Goal: Task Accomplishment & Management: Manage account settings

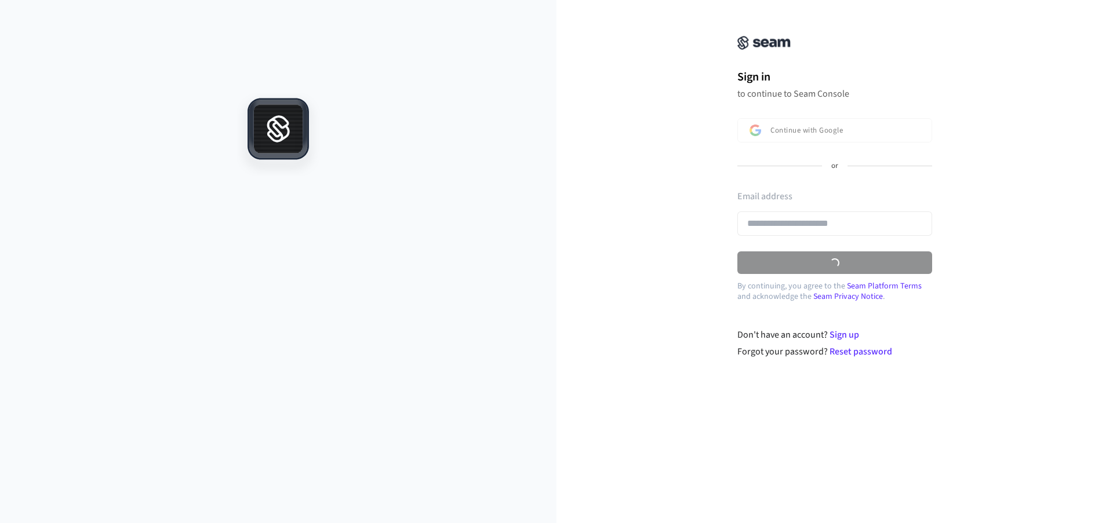
type input "**********"
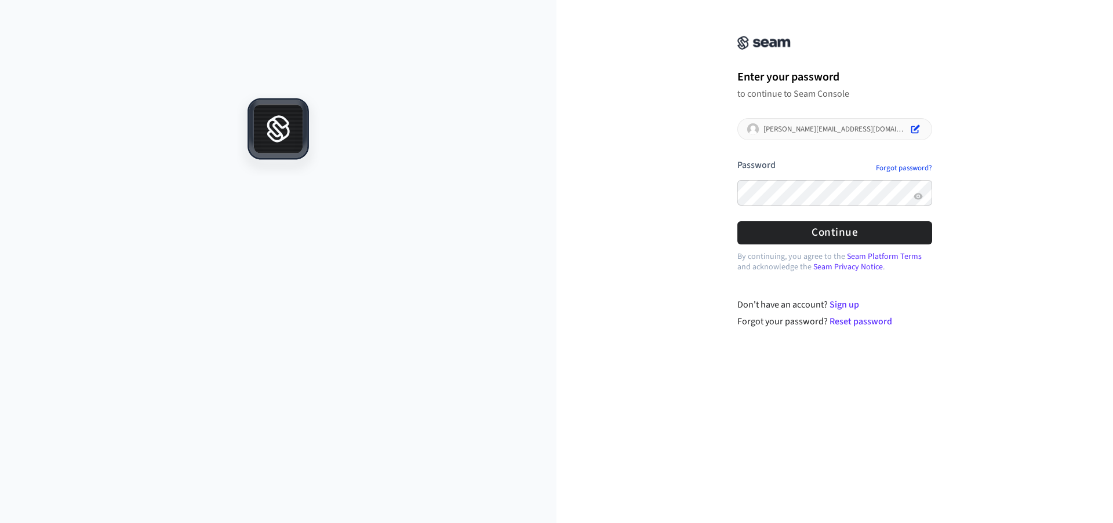
click at [737, 212] on div at bounding box center [737, 212] width 0 height 0
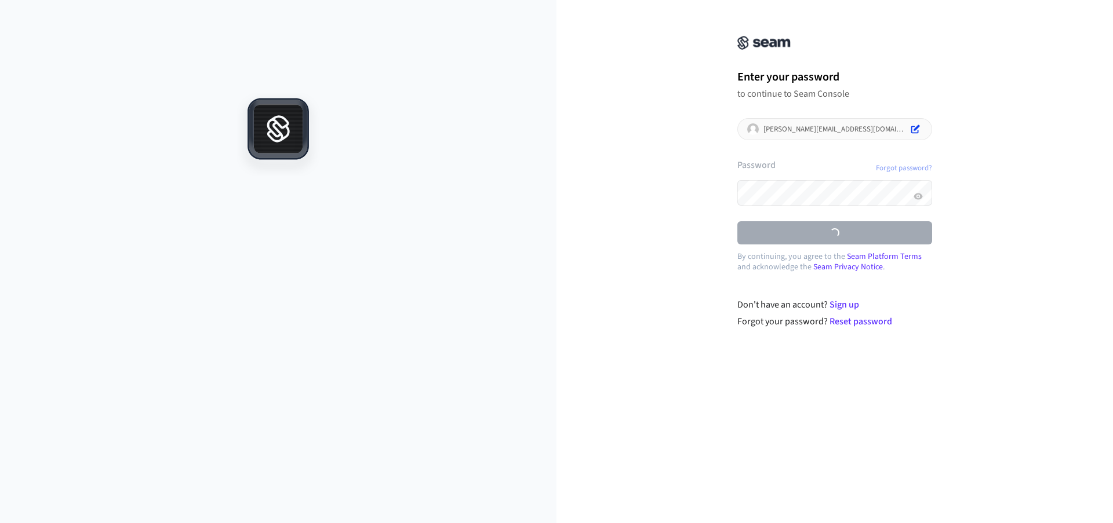
click at [862, 231] on form "**********" at bounding box center [834, 202] width 195 height 86
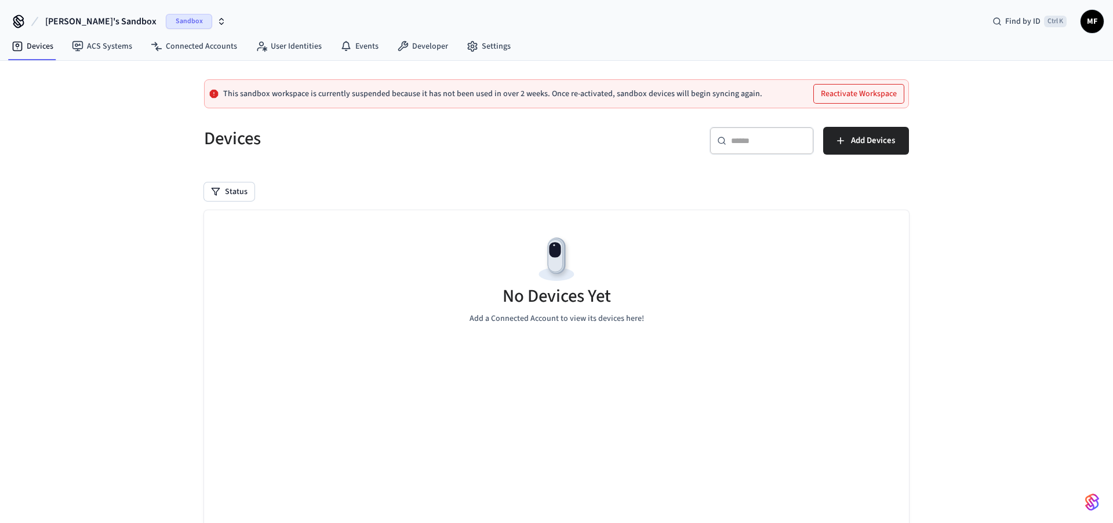
click at [166, 23] on span "Sandbox" at bounding box center [189, 21] width 46 height 15
click at [159, 95] on span "Production" at bounding box center [164, 96] width 46 height 15
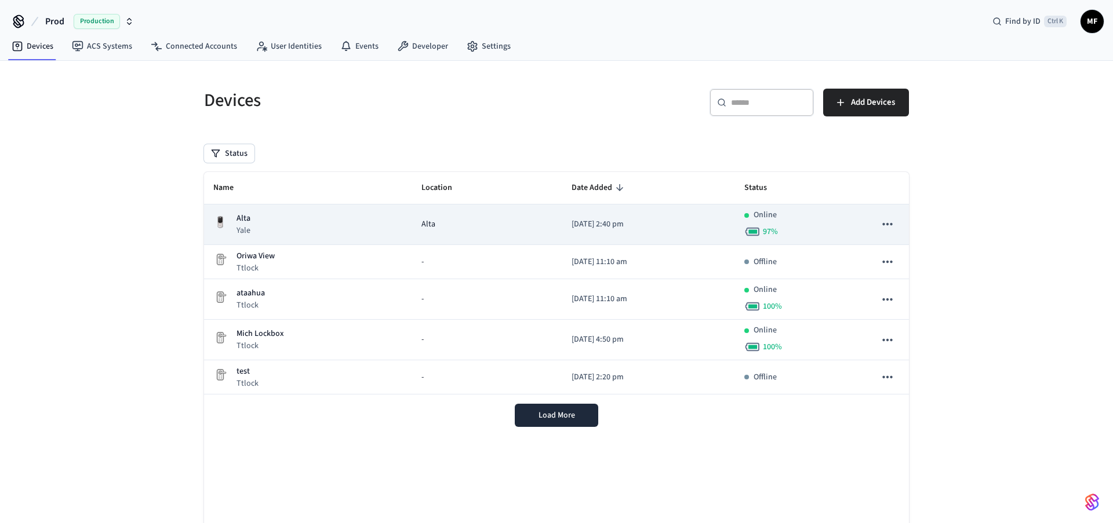
click at [256, 227] on div "[PERSON_NAME]" at bounding box center [308, 225] width 190 height 24
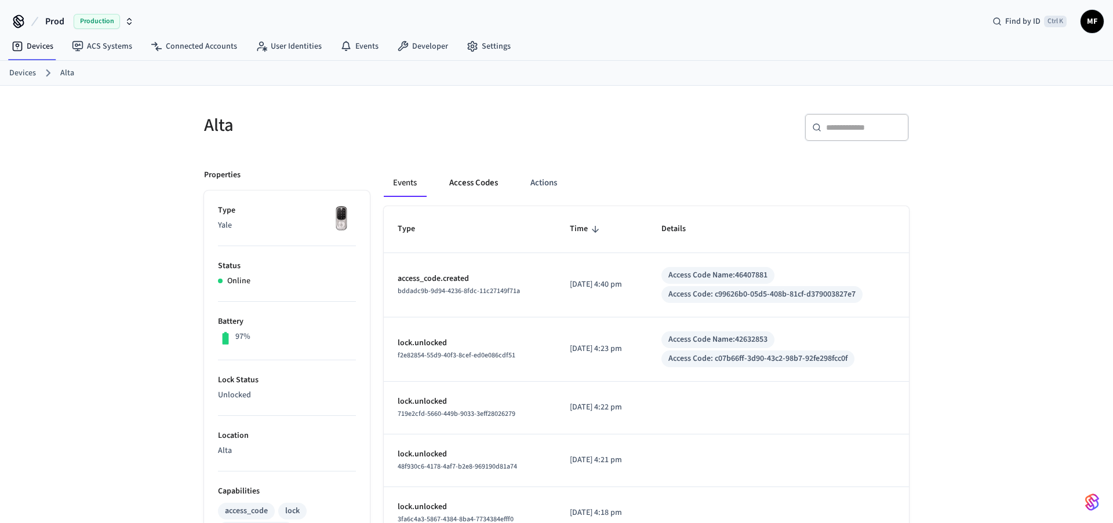
click at [475, 184] on button "Access Codes" at bounding box center [473, 183] width 67 height 28
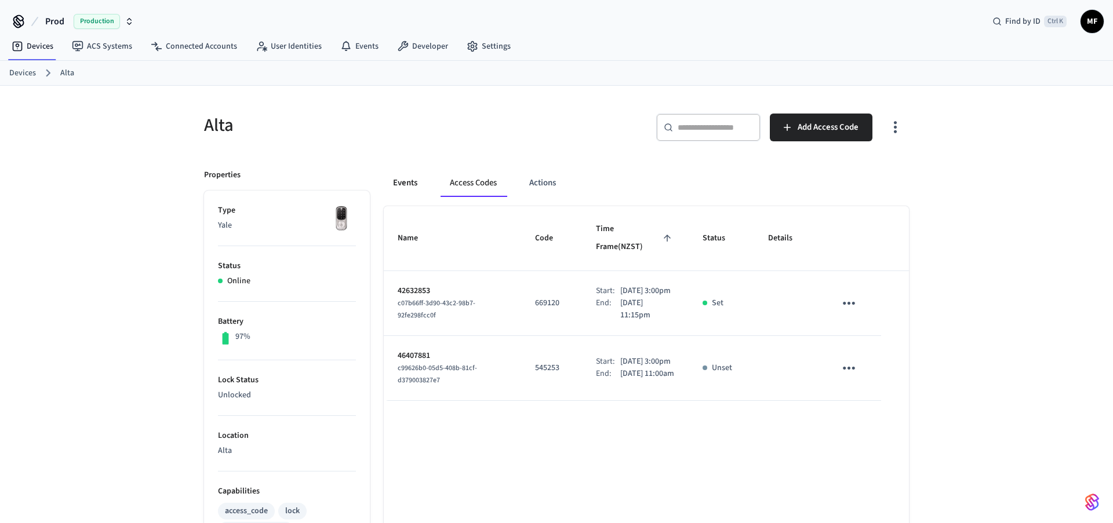
click at [402, 183] on button "Events" at bounding box center [405, 183] width 43 height 28
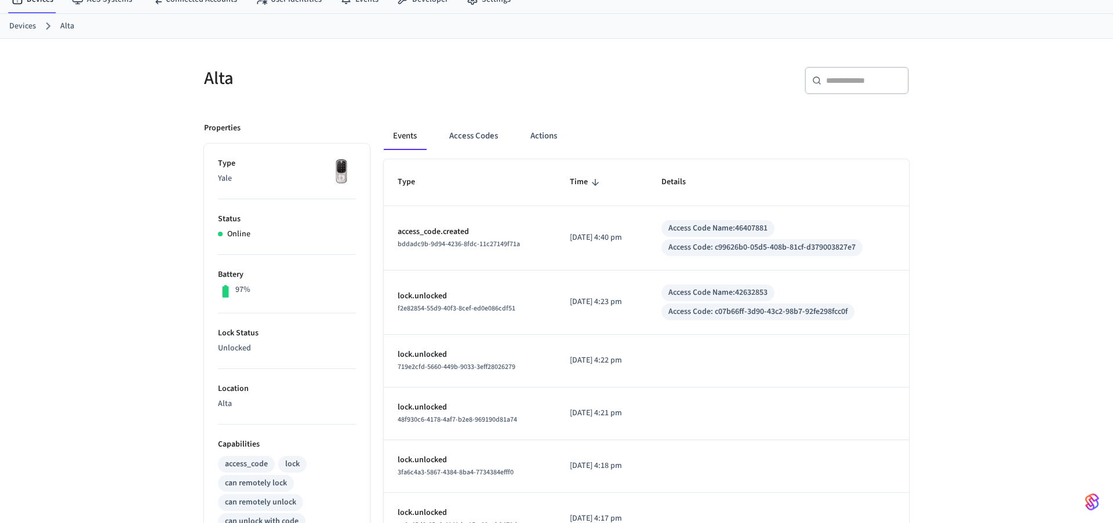
scroll to position [41, 0]
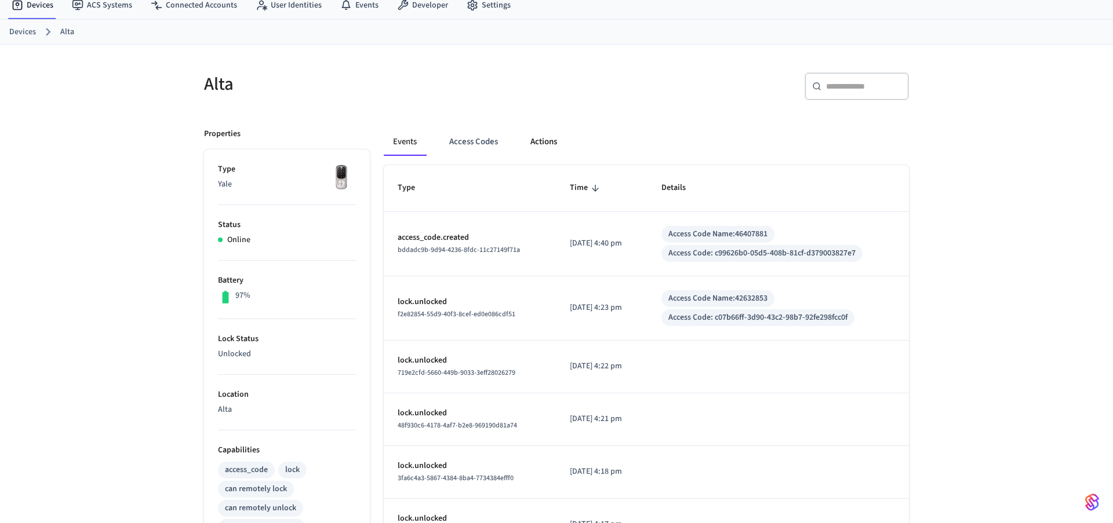
click at [541, 145] on button "Actions" at bounding box center [543, 142] width 45 height 28
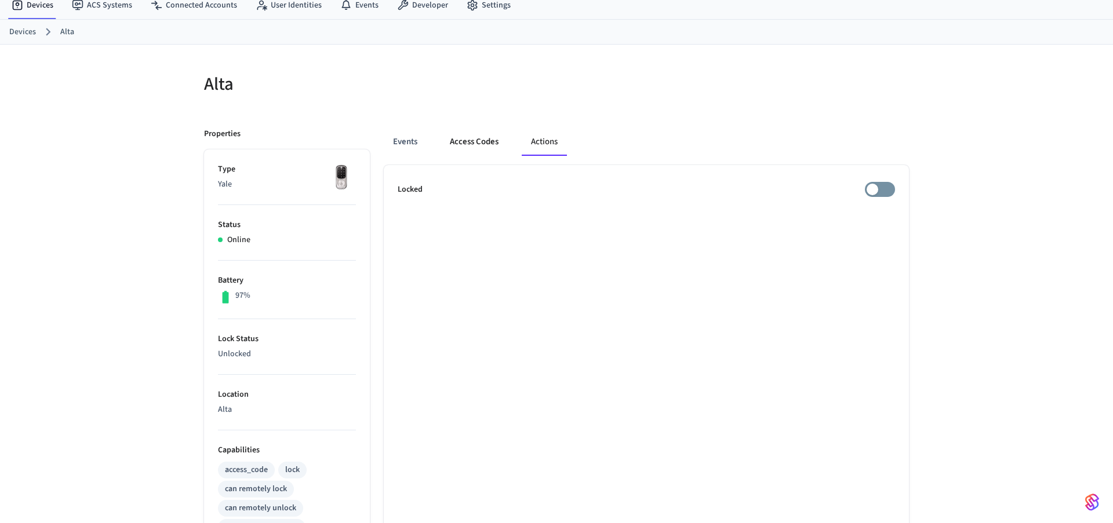
click at [471, 140] on button "Access Codes" at bounding box center [474, 142] width 67 height 28
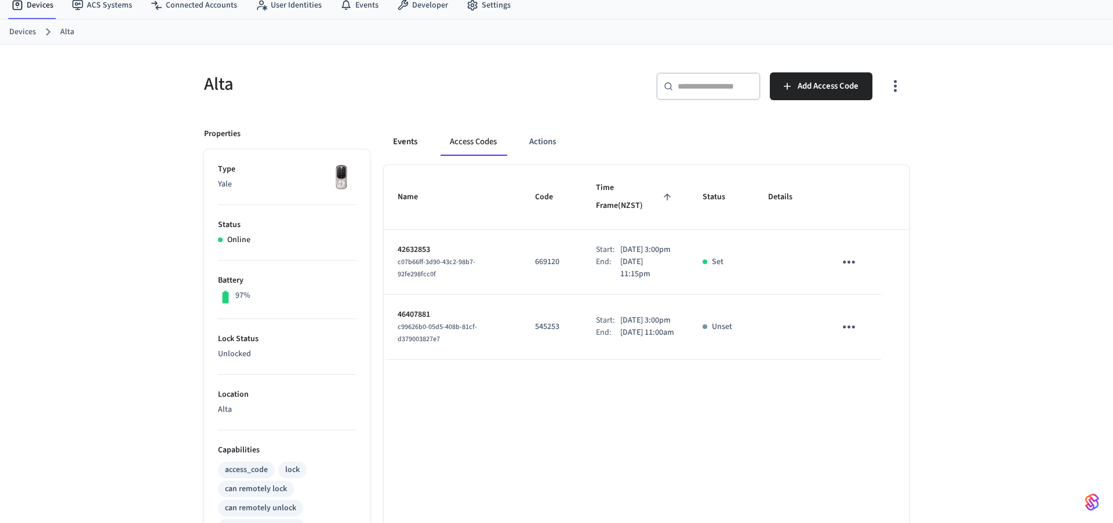
click at [413, 139] on button "Events" at bounding box center [405, 142] width 43 height 28
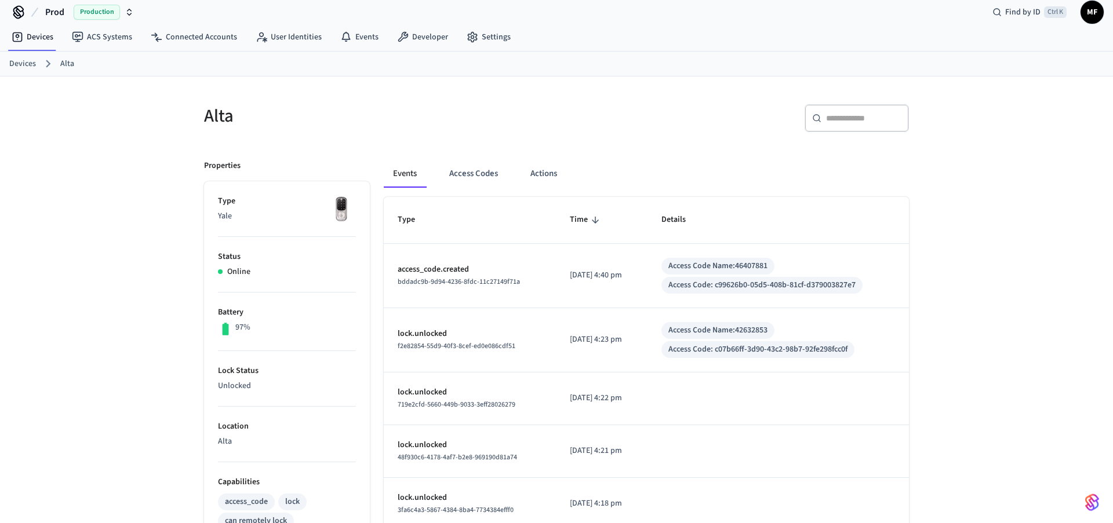
scroll to position [0, 0]
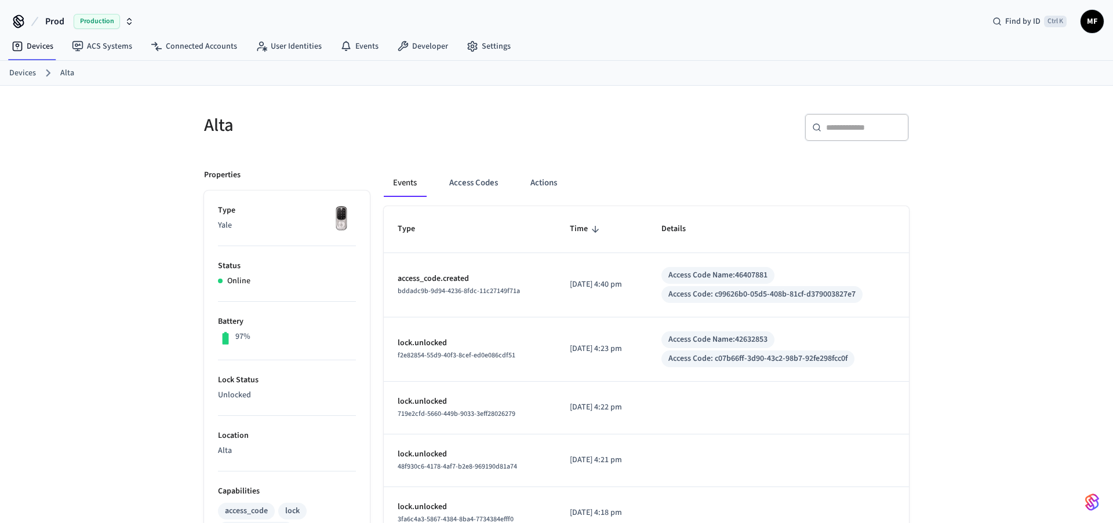
click at [29, 72] on link "Devices" at bounding box center [22, 73] width 27 height 12
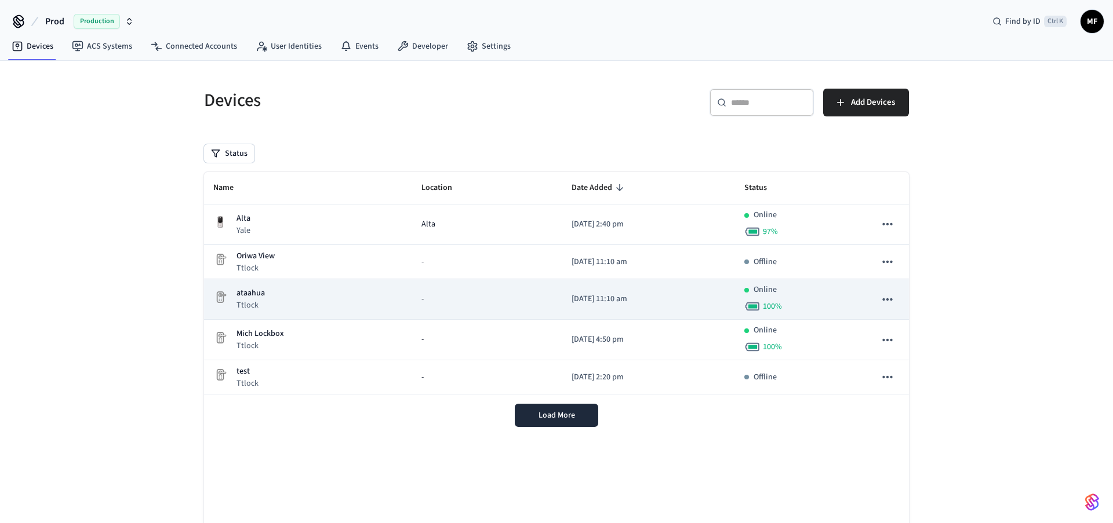
click at [257, 297] on p "ataahua" at bounding box center [250, 293] width 28 height 12
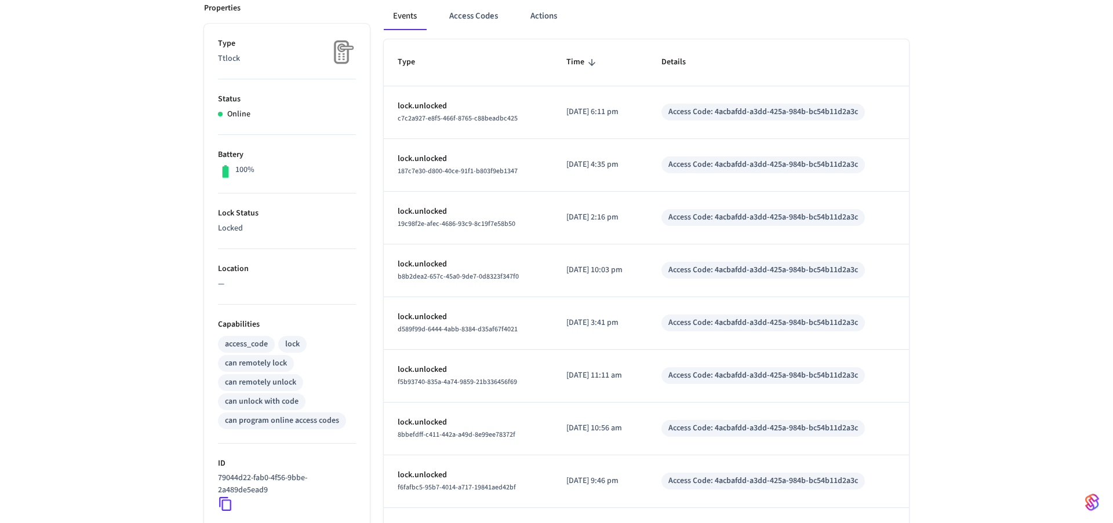
scroll to position [118, 0]
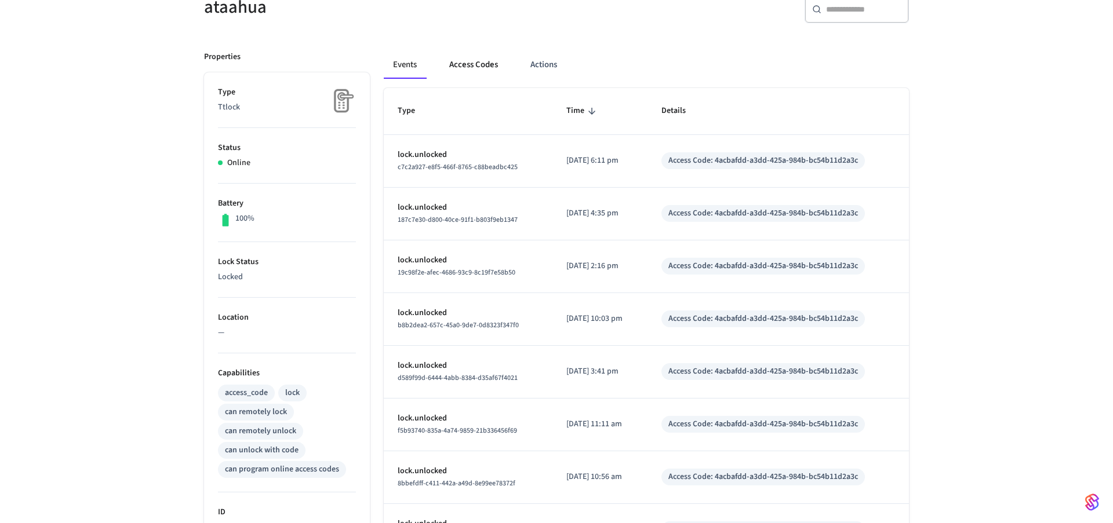
click at [481, 65] on button "Access Codes" at bounding box center [473, 65] width 67 height 28
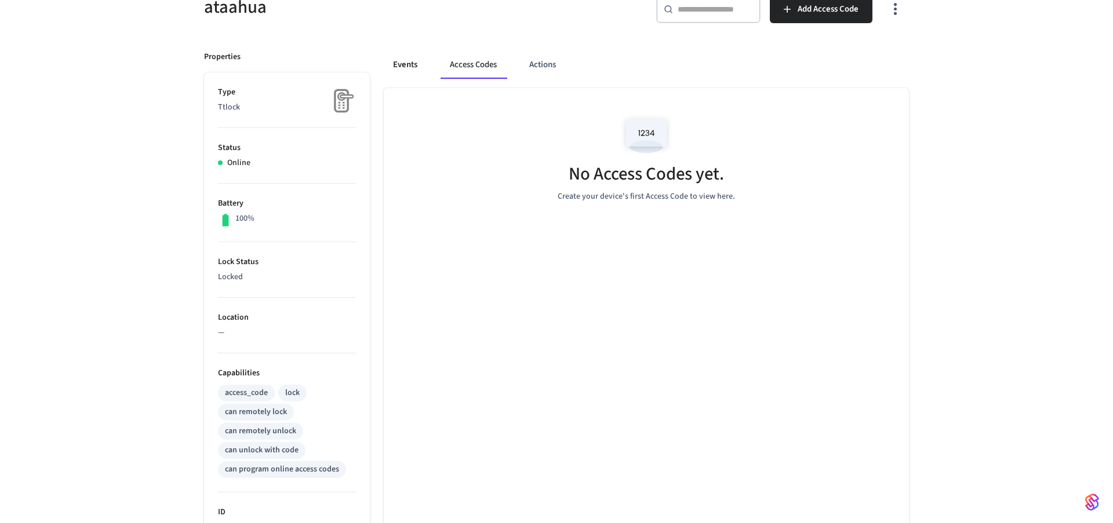
click at [412, 64] on button "Events" at bounding box center [405, 65] width 43 height 28
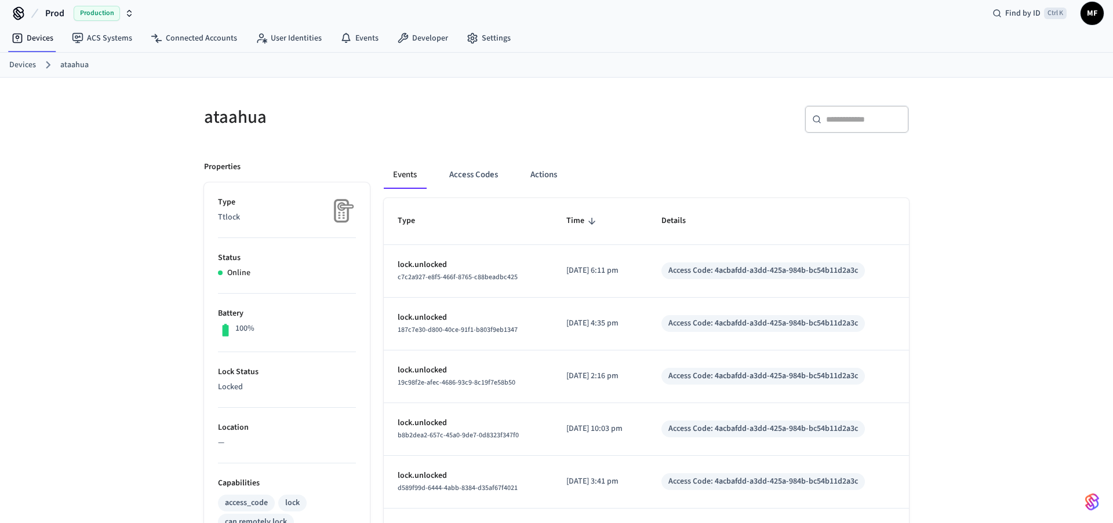
scroll to position [0, 0]
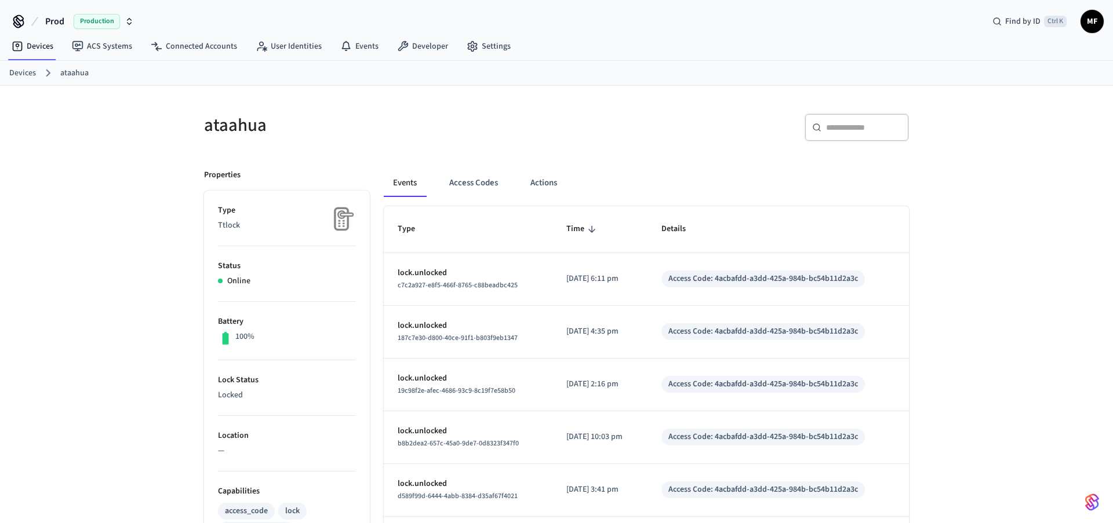
click at [1098, 23] on span "MF" at bounding box center [1092, 21] width 21 height 21
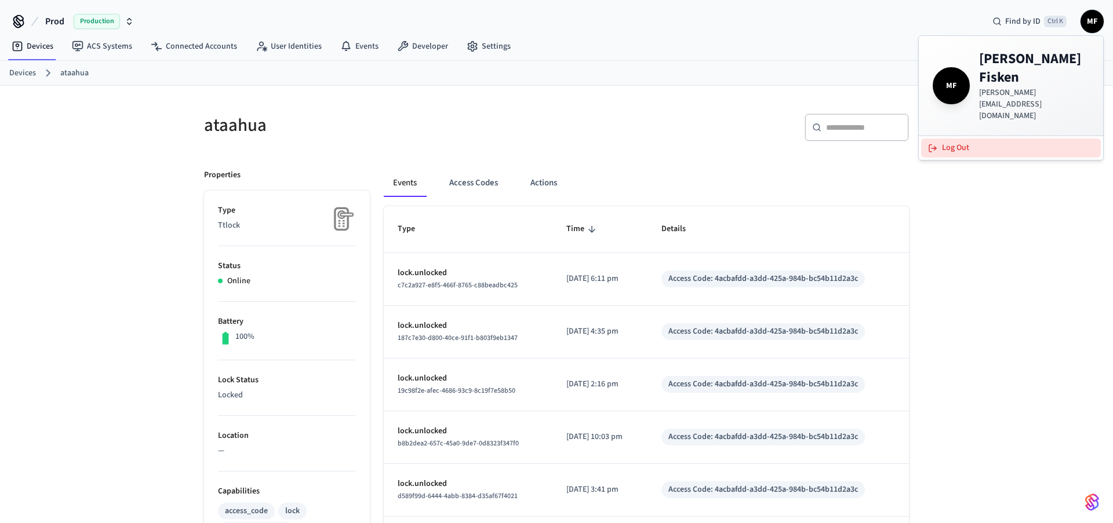
click at [946, 139] on button "Log Out" at bounding box center [1011, 148] width 180 height 19
